Goal: Leave review/rating: Share an evaluation or opinion about a product, service, or content

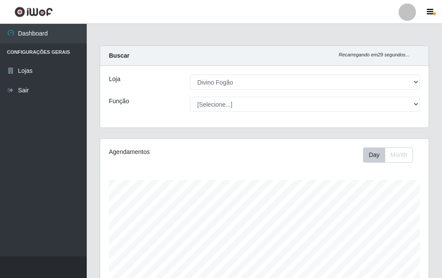
select select "499"
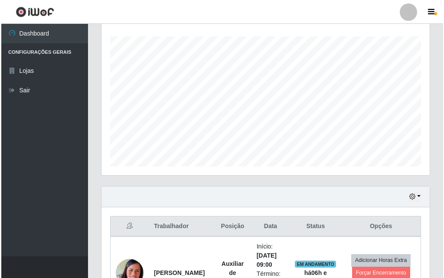
scroll to position [288, 0]
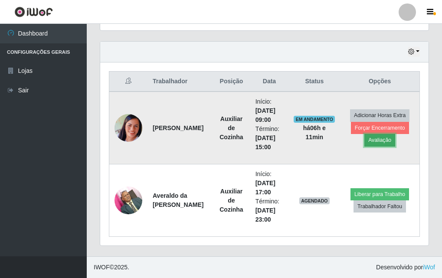
click at [384, 142] on button "Avaliação" at bounding box center [379, 140] width 31 height 12
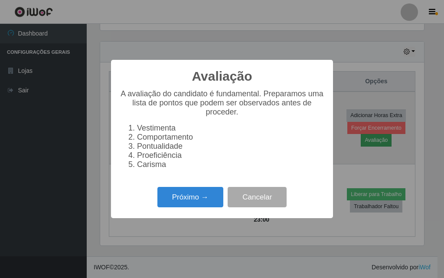
scroll to position [180, 324]
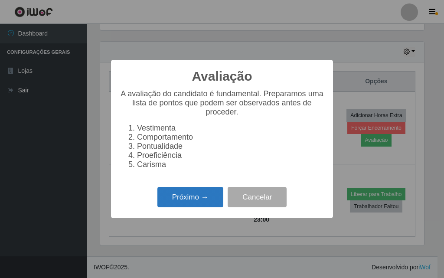
click at [195, 201] on button "Próximo →" at bounding box center [190, 197] width 66 height 20
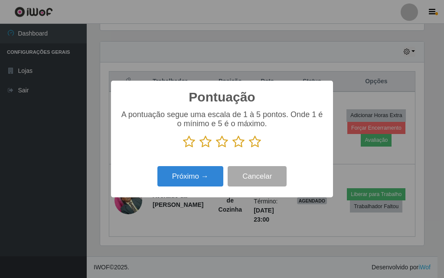
click at [256, 141] on icon at bounding box center [255, 141] width 12 height 13
click at [249, 148] on input "radio" at bounding box center [249, 148] width 0 height 0
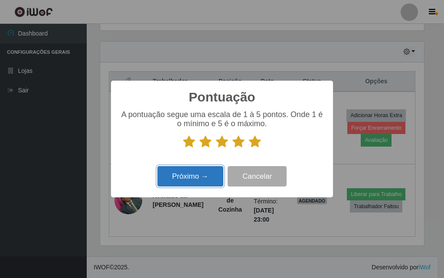
click at [206, 175] on button "Próximo →" at bounding box center [190, 176] width 66 height 20
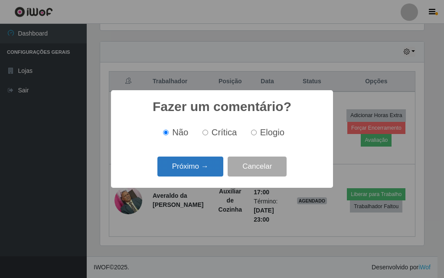
click at [208, 170] on button "Próximo →" at bounding box center [190, 167] width 66 height 20
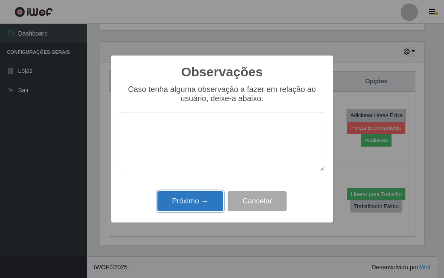
click at [222, 199] on button "Próximo →" at bounding box center [190, 201] width 66 height 20
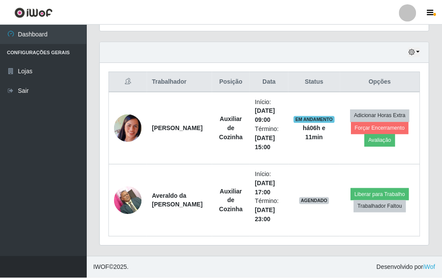
scroll to position [180, 328]
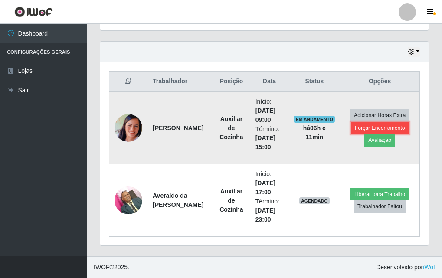
click at [371, 125] on button "Forçar Encerramento" at bounding box center [380, 128] width 58 height 12
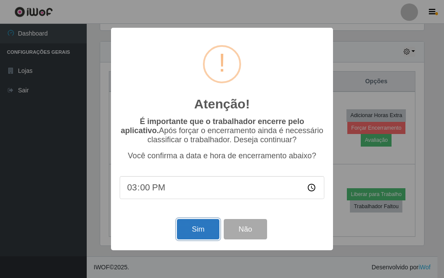
click at [184, 233] on button "Sim" at bounding box center [198, 229] width 42 height 20
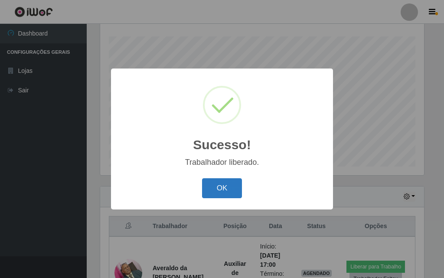
click at [222, 183] on button "OK" at bounding box center [222, 188] width 40 height 20
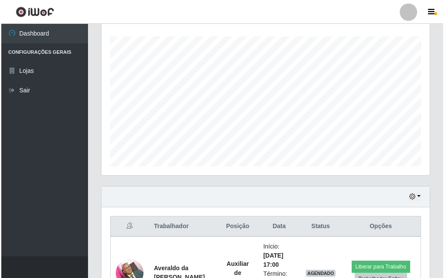
scroll to position [216, 0]
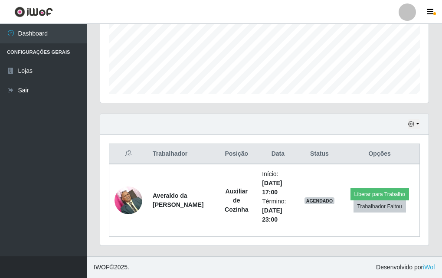
click at [318, 155] on th "Status" at bounding box center [319, 154] width 41 height 20
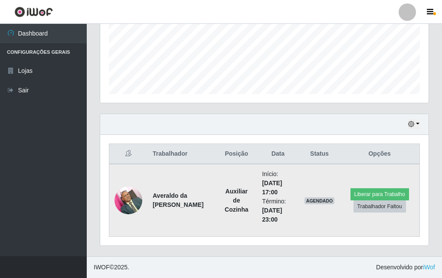
click at [127, 194] on img at bounding box center [128, 200] width 28 height 37
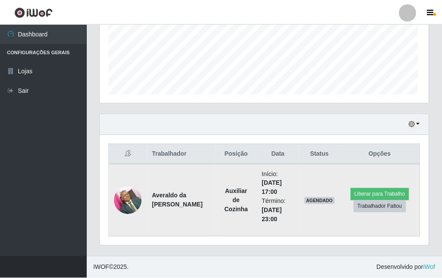
scroll to position [180, 324]
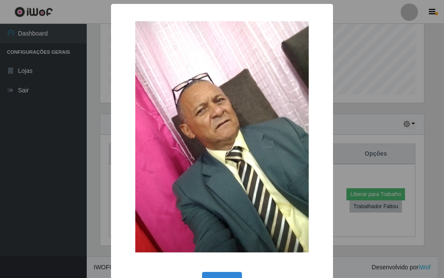
click at [81, 141] on div "× OK Cancel" at bounding box center [222, 139] width 444 height 278
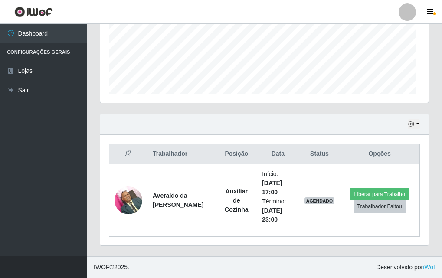
scroll to position [180, 328]
click at [430, 271] on span "Desenvolvido por iWof" at bounding box center [405, 267] width 59 height 9
drag, startPoint x: 430, startPoint y: 271, endPoint x: 375, endPoint y: 289, distance: 57.7
click at [375, 278] on html "Perfil Alterar Senha Sair Dashboard Configurações Gerais Lojas Sair Carregando.…" at bounding box center [221, 31] width 442 height 494
click at [349, 262] on footer "IWOF © 2025 . Desenvolvido por iWof" at bounding box center [264, 267] width 355 height 22
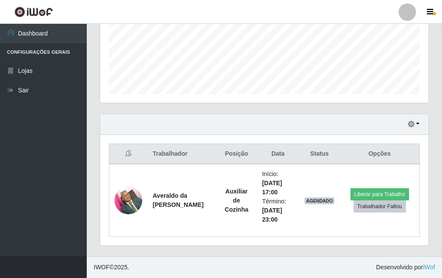
click at [362, 253] on div "Hoje 1 dia 3 dias 1 Semana Não encerrados Trabalhador Posição Data Status Opçõe…" at bounding box center [264, 185] width 342 height 143
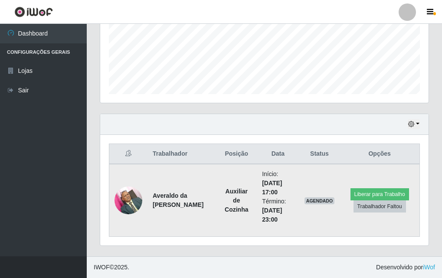
click at [131, 196] on img at bounding box center [128, 200] width 28 height 37
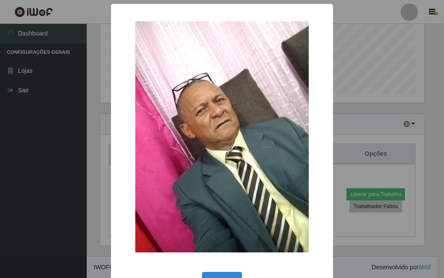
click at [90, 128] on div "× OK Cancel" at bounding box center [222, 139] width 444 height 278
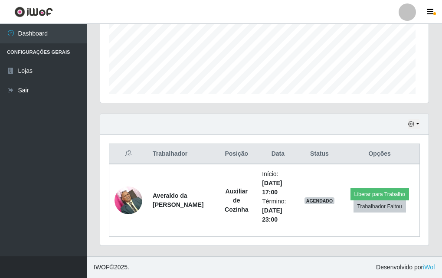
scroll to position [180, 328]
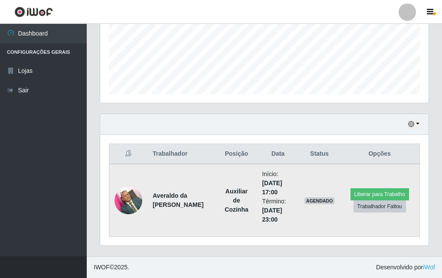
click at [122, 194] on img at bounding box center [128, 200] width 28 height 37
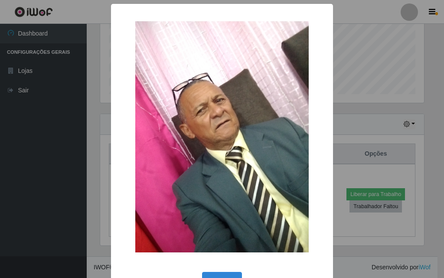
click at [49, 134] on div "× OK Cancel" at bounding box center [222, 139] width 444 height 278
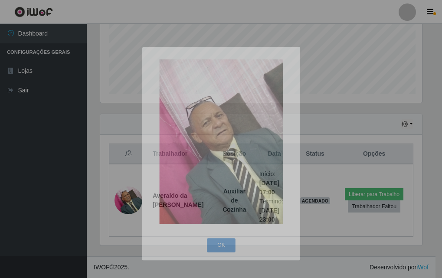
scroll to position [180, 328]
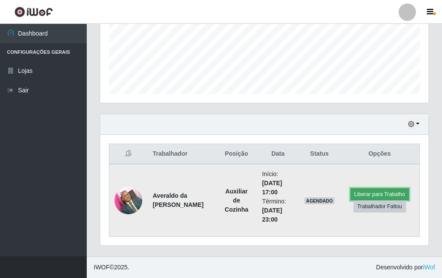
click at [381, 192] on button "Liberar para Trabalho" at bounding box center [379, 194] width 59 height 12
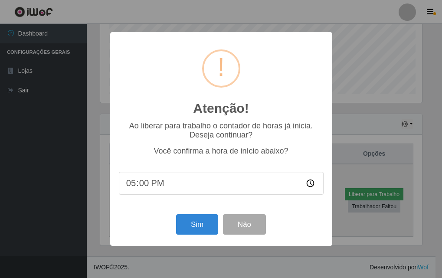
scroll to position [180, 324]
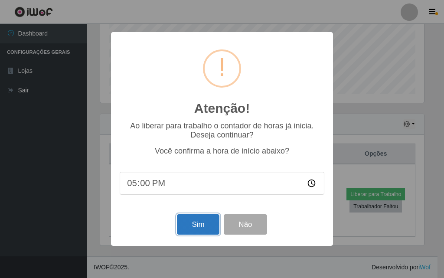
click at [206, 229] on button "Sim" at bounding box center [198, 224] width 42 height 20
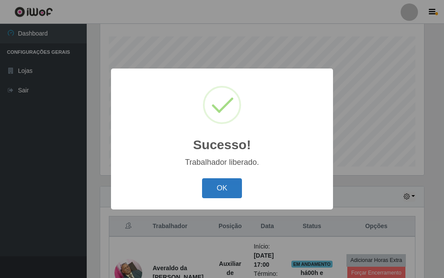
click at [221, 184] on button "OK" at bounding box center [222, 188] width 40 height 20
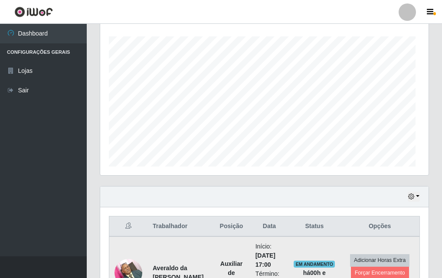
scroll to position [180, 328]
